Goal: Use online tool/utility: Utilize a website feature to perform a specific function

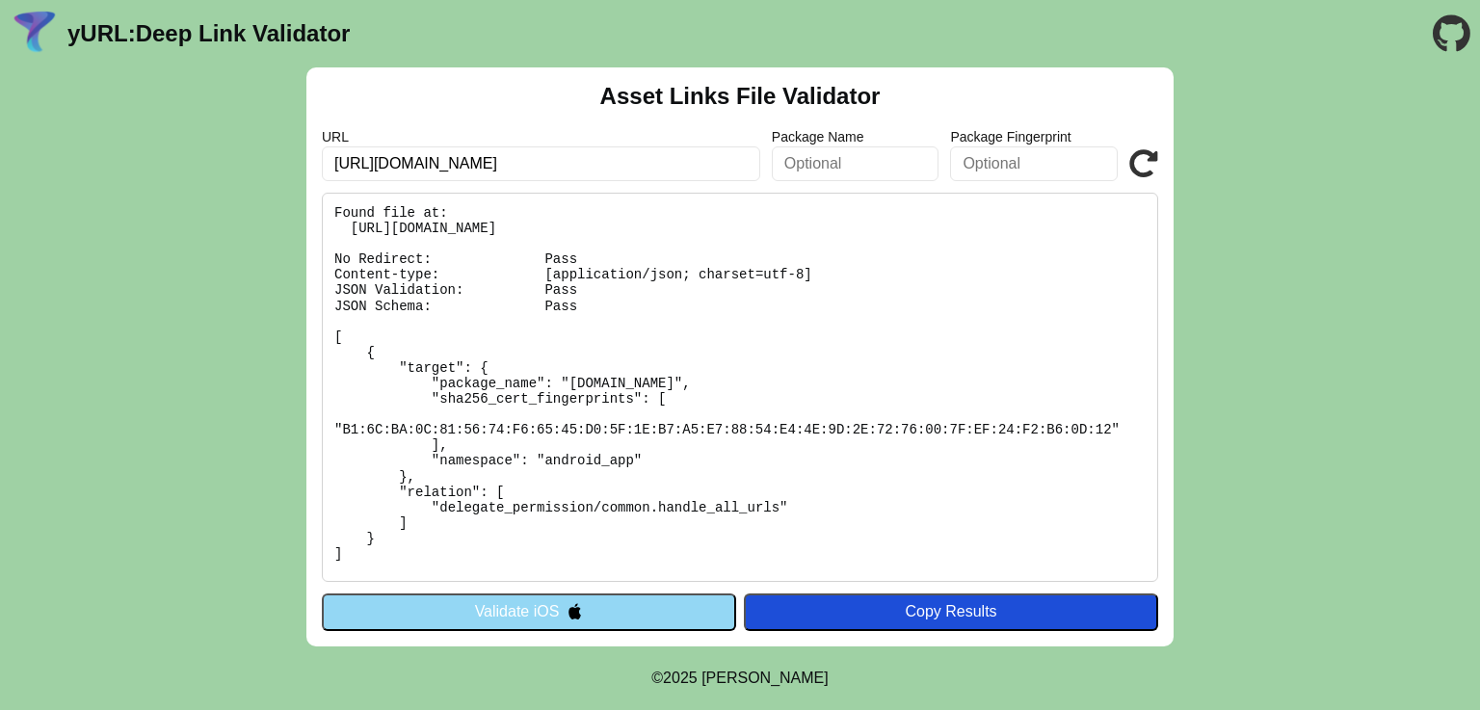
type input "[URL][DOMAIN_NAME]"
click at [1150, 172] on icon at bounding box center [1143, 163] width 29 height 29
click at [1119, 164] on div "URL https://beta-www.manoramamax.com/ Package Name Package Fingerprint Validate" at bounding box center [740, 155] width 836 height 52
